Goal: Task Accomplishment & Management: Use online tool/utility

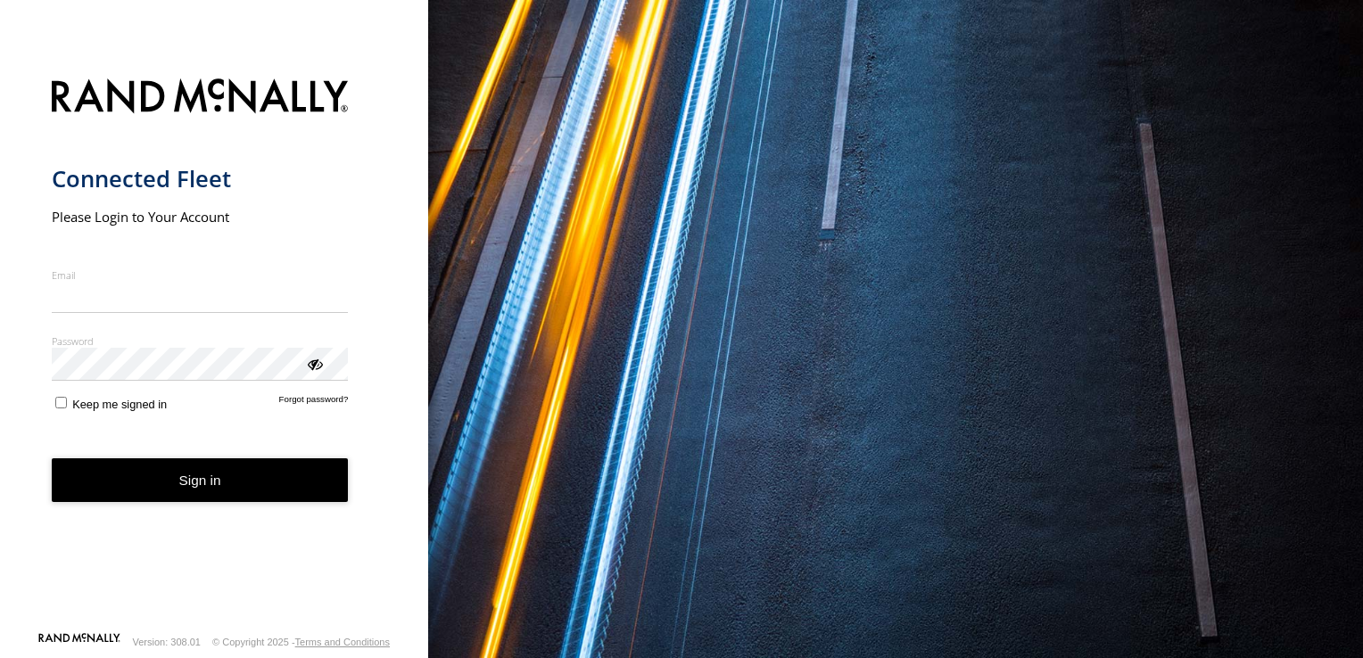
type input "**********"
click at [132, 517] on form "**********" at bounding box center [215, 350] width 326 height 564
click at [275, 476] on button "Sign in" at bounding box center [200, 481] width 297 height 44
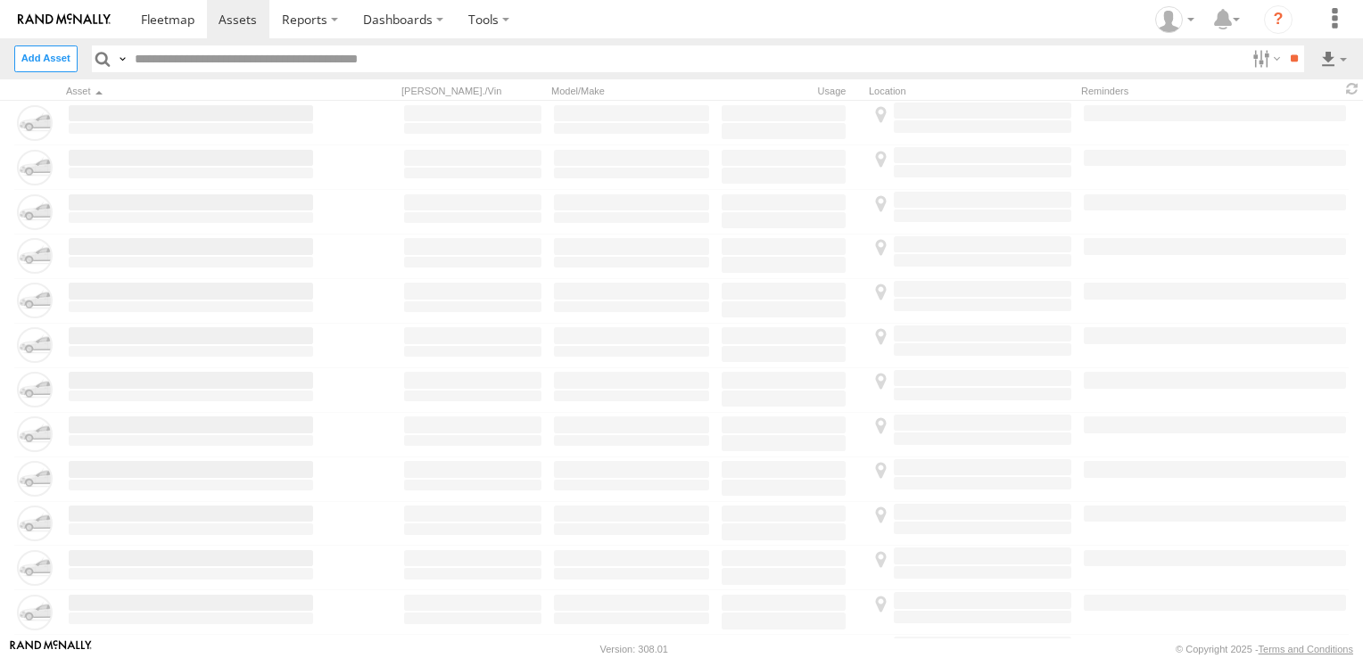
type input "******"
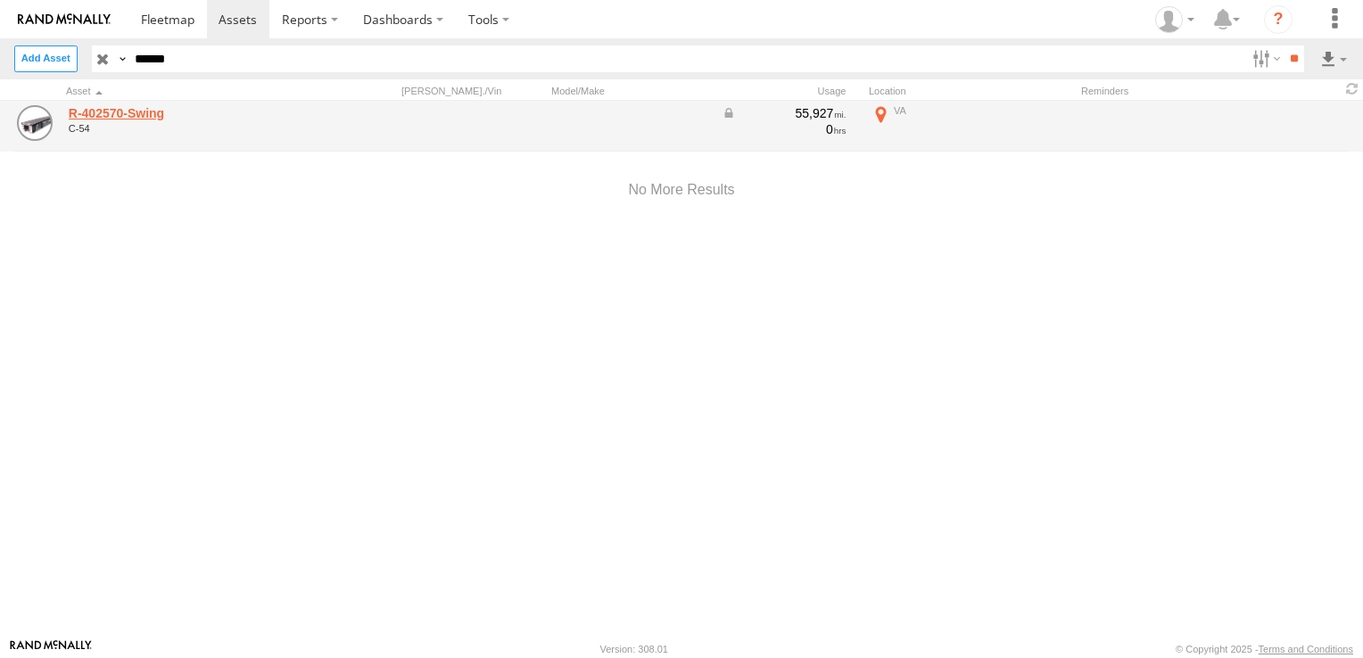
click at [119, 116] on link "R-402570-Swing" at bounding box center [191, 113] width 244 height 16
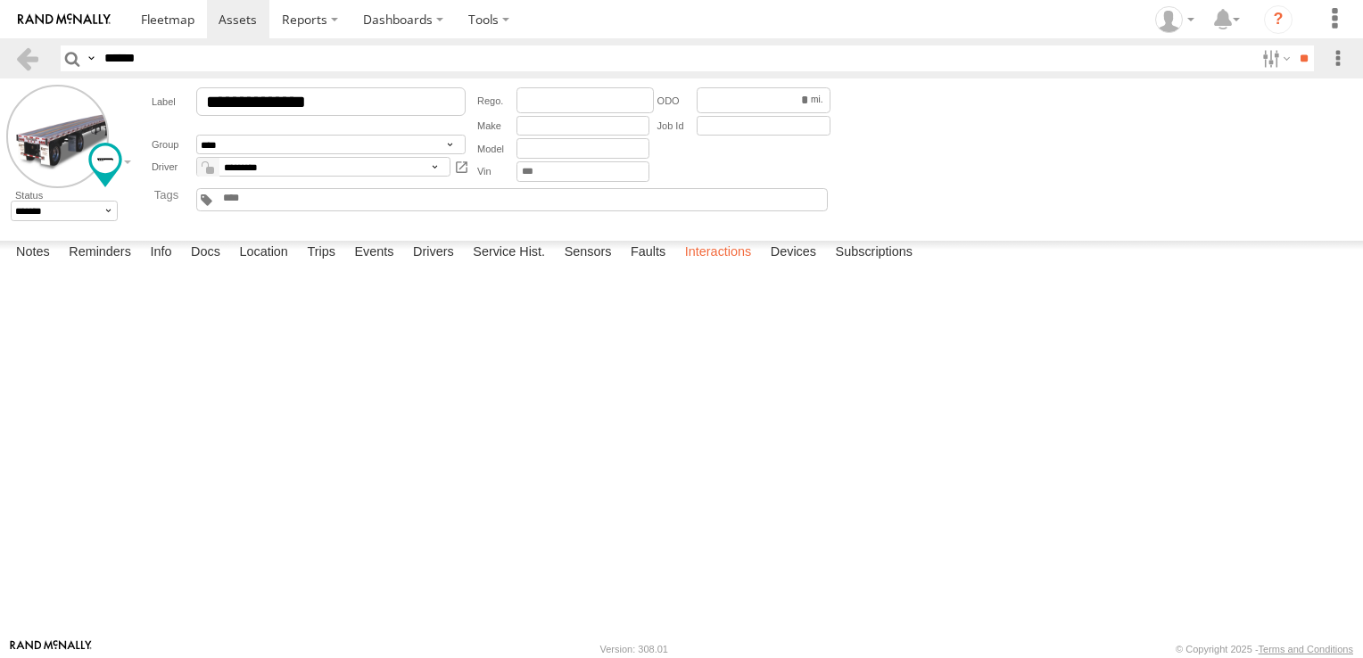
click at [743, 266] on label "Interactions" at bounding box center [718, 253] width 85 height 25
drag, startPoint x: 271, startPoint y: 624, endPoint x: 330, endPoint y: 610, distance: 60.4
click at [271, 266] on label "Location" at bounding box center [263, 253] width 67 height 25
click at [0, 0] on label at bounding box center [0, 0] width 0 height 0
click at [0, 0] on span "Basemaps" at bounding box center [0, 0] width 0 height 0
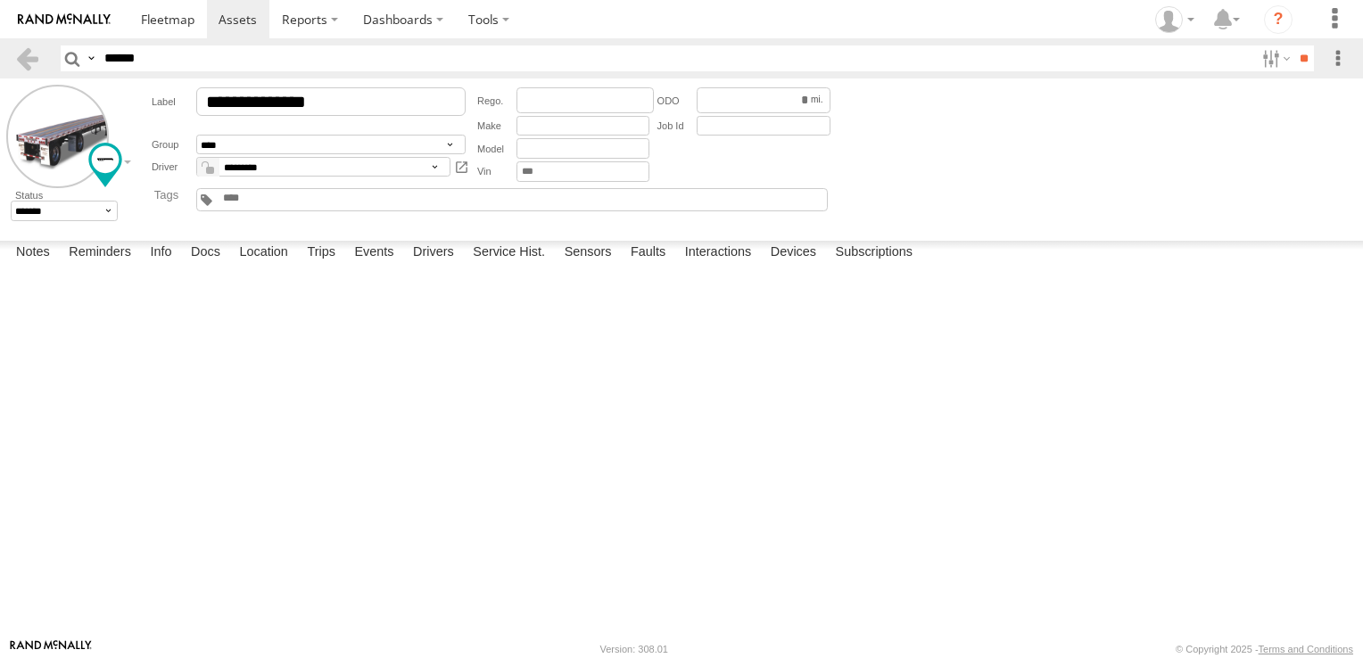
click at [0, 0] on span "Satellite + Roadmap" at bounding box center [0, 0] width 0 height 0
click at [0, 0] on span at bounding box center [0, 0] width 0 height 0
drag, startPoint x: 723, startPoint y: 391, endPoint x: 713, endPoint y: 568, distance: 177.8
click at [0, 0] on div "R-402570-Swing R-402570-Swing C-54 37.20103 , -77.27956 0 10:31:26 09/17/2025" at bounding box center [0, 0] width 0 height 0
drag, startPoint x: 722, startPoint y: 481, endPoint x: 765, endPoint y: 564, distance: 93.4
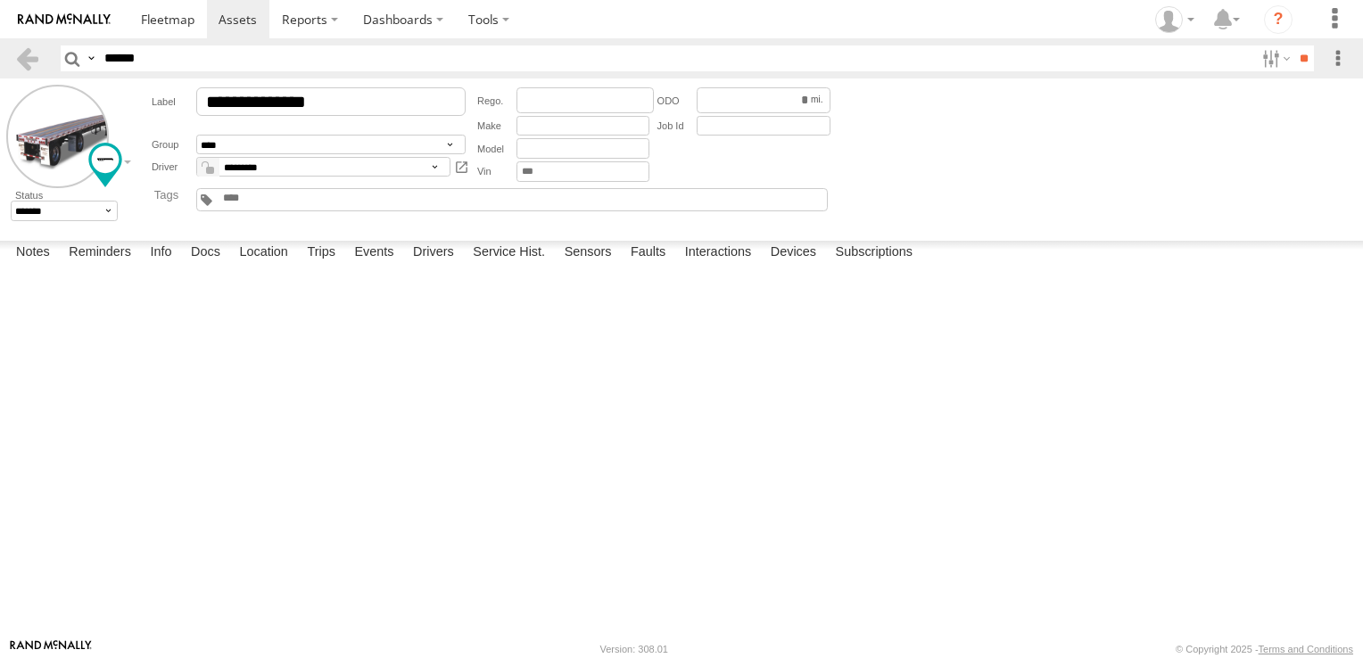
click at [0, 0] on div "R-402570-Swing R-402570-Swing C-54 37.20103 , -77.27956 0 10:31:26 09/17/2025" at bounding box center [0, 0] width 0 height 0
click at [0, 0] on div "R-402570-Swing" at bounding box center [0, 0] width 0 height 0
